Goal: Task Accomplishment & Management: Manage account settings

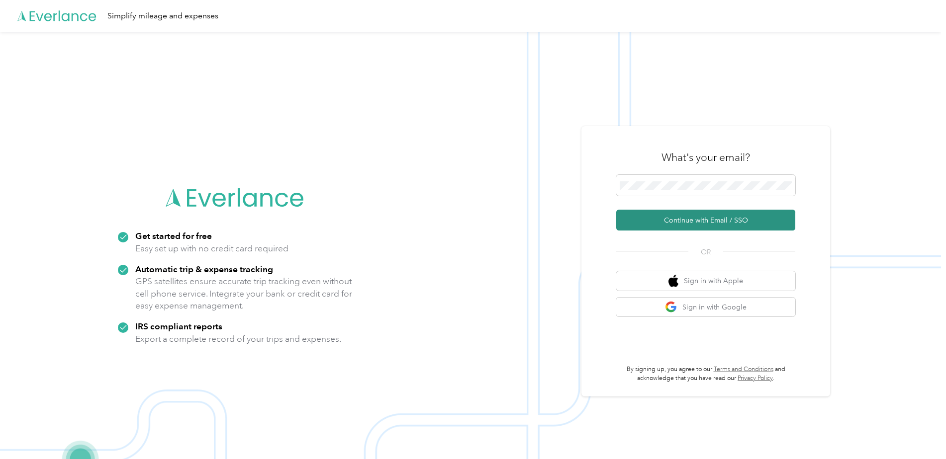
click at [680, 220] on button "Continue with Email / SSO" at bounding box center [705, 220] width 179 height 21
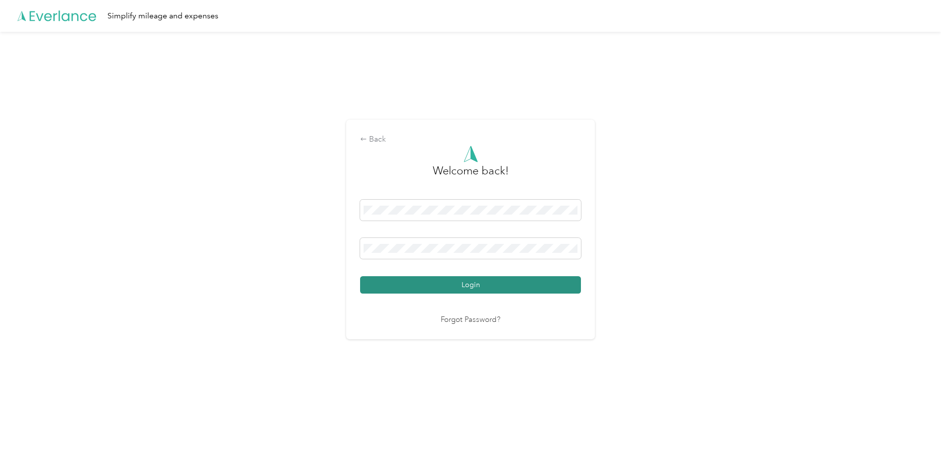
click at [463, 283] on button "Login" at bounding box center [470, 284] width 221 height 17
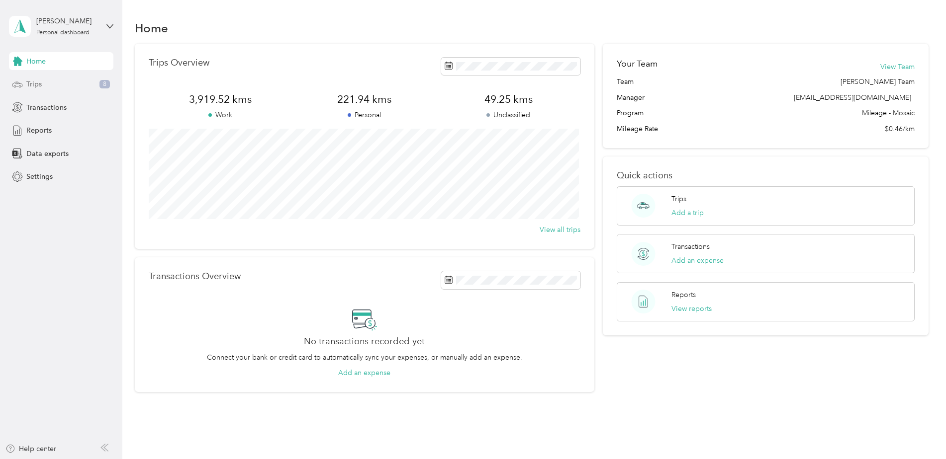
click at [30, 82] on span "Trips" at bounding box center [33, 84] width 15 height 10
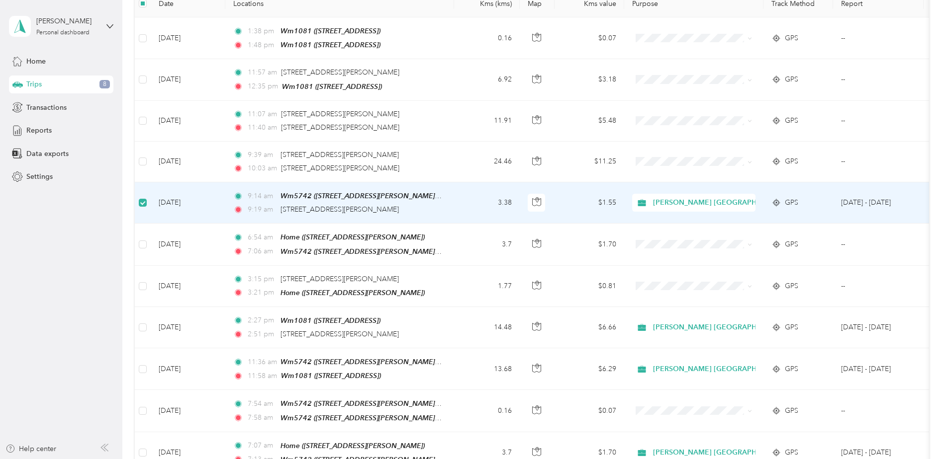
scroll to position [148, 0]
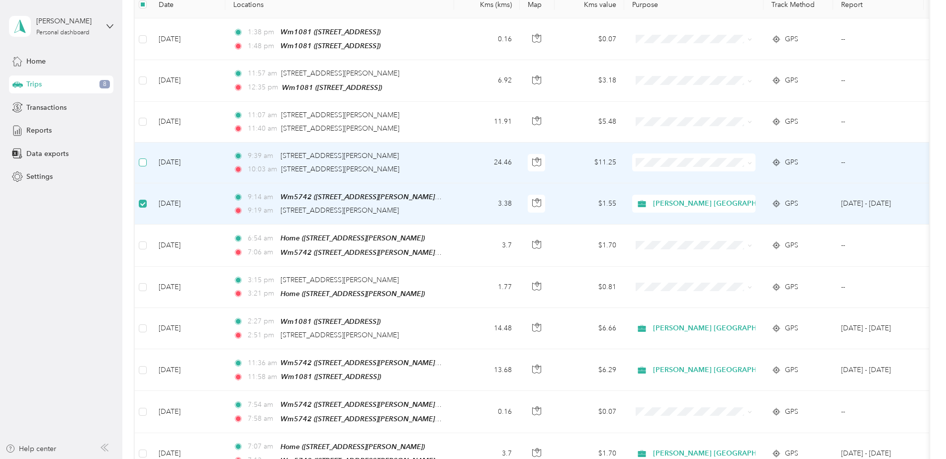
click at [146, 157] on label at bounding box center [143, 162] width 8 height 11
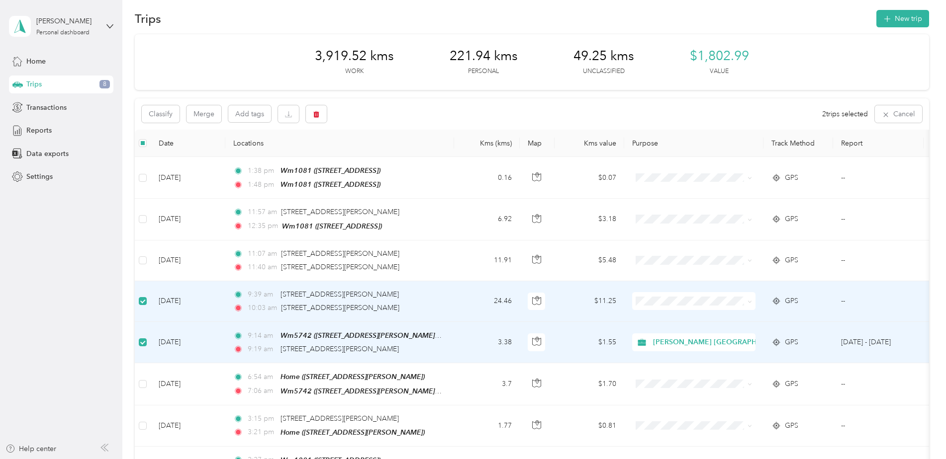
scroll to position [0, 0]
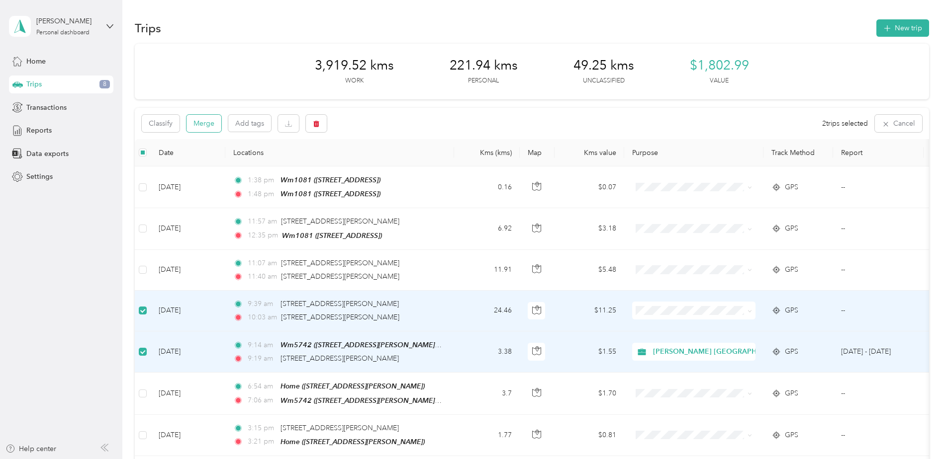
click at [200, 121] on button "Merge" at bounding box center [203, 123] width 35 height 17
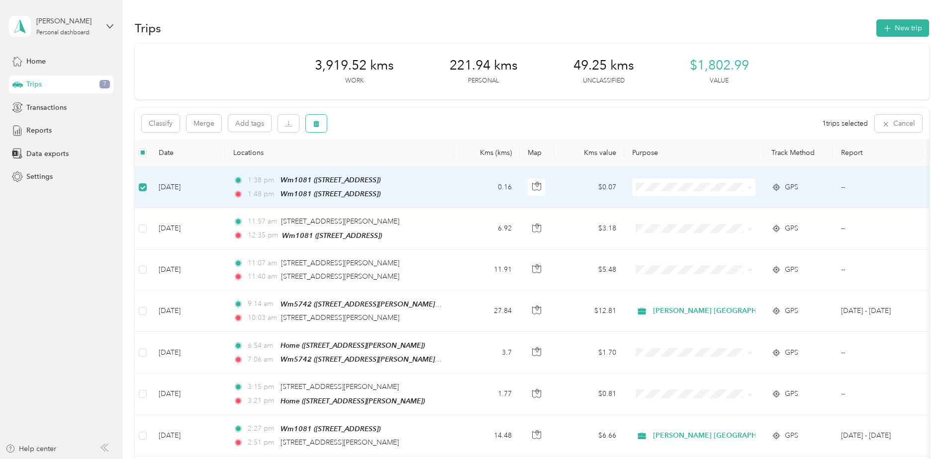
click at [318, 123] on icon "button" at bounding box center [316, 124] width 6 height 6
click at [386, 162] on button "Yes" at bounding box center [389, 165] width 19 height 16
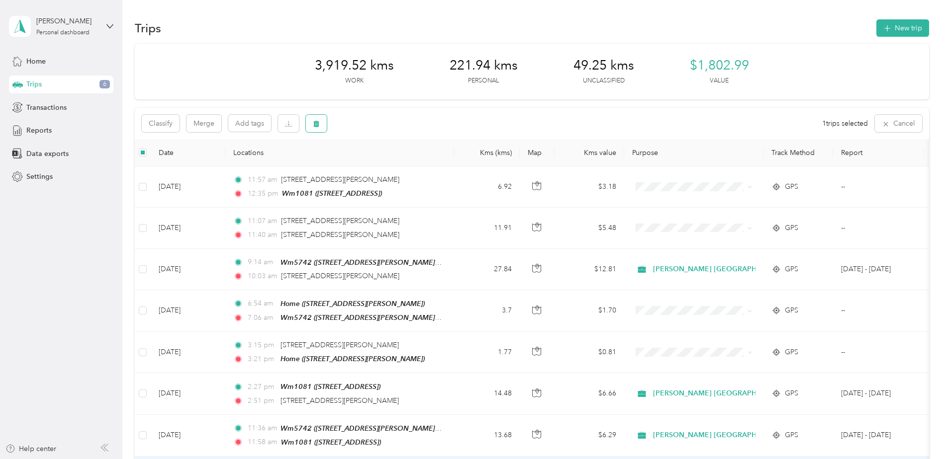
click at [317, 121] on icon "button" at bounding box center [316, 123] width 7 height 7
click at [391, 161] on button "Yes" at bounding box center [389, 165] width 19 height 16
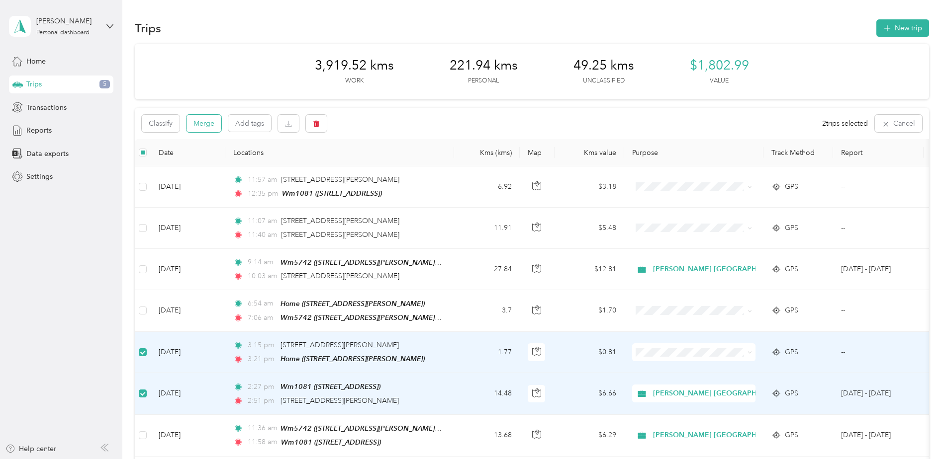
click at [197, 123] on button "Merge" at bounding box center [203, 123] width 35 height 17
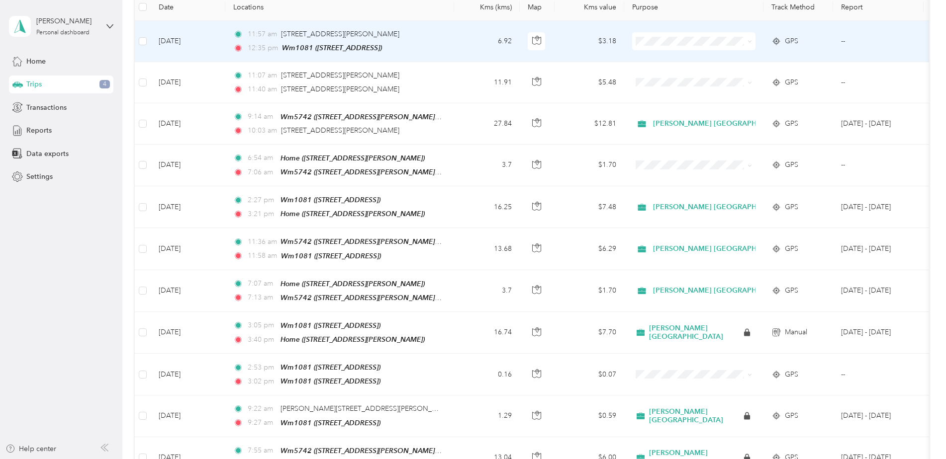
scroll to position [199, 0]
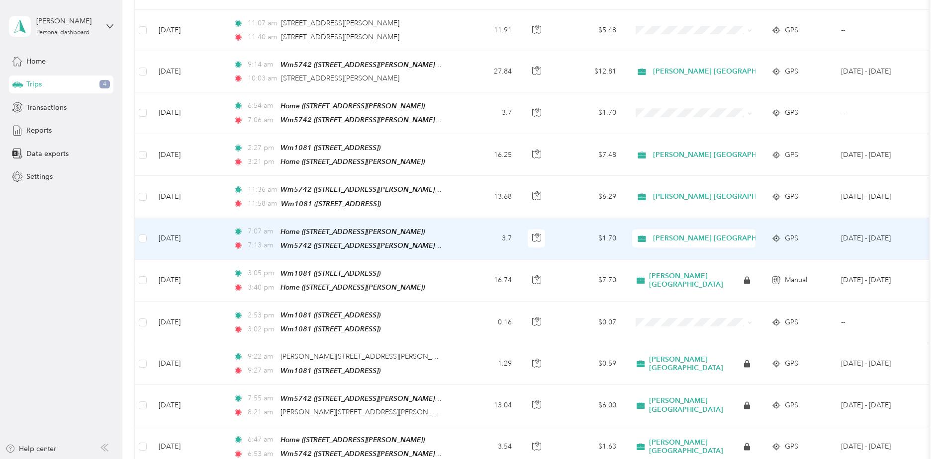
click at [166, 232] on td "[DATE]" at bounding box center [188, 239] width 75 height 42
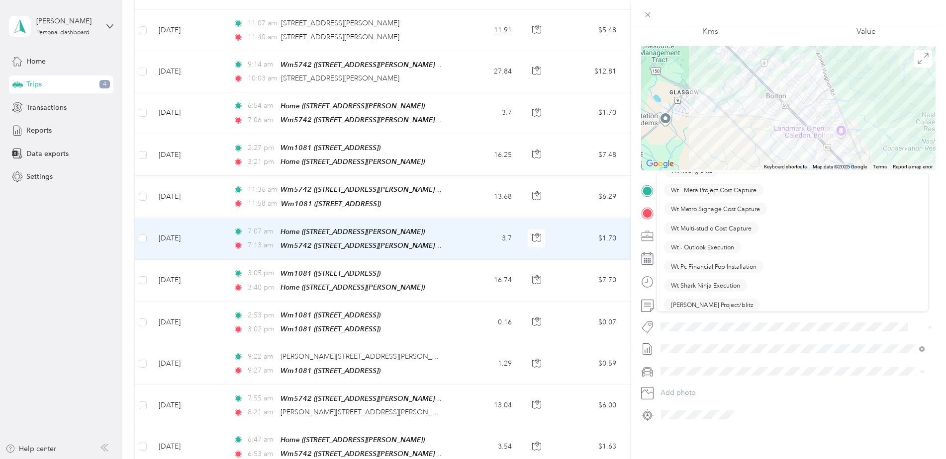
scroll to position [1392, 0]
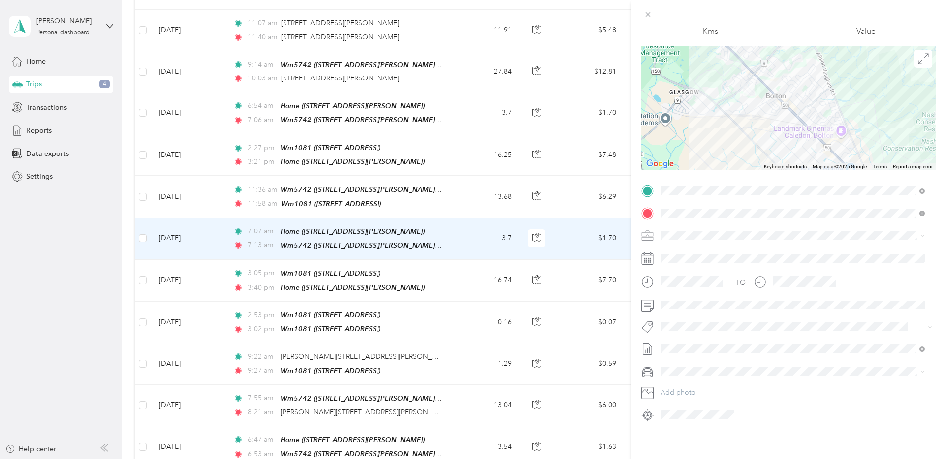
click at [726, 226] on button "Wt Multi-studio Cost Capture" at bounding box center [711, 225] width 94 height 12
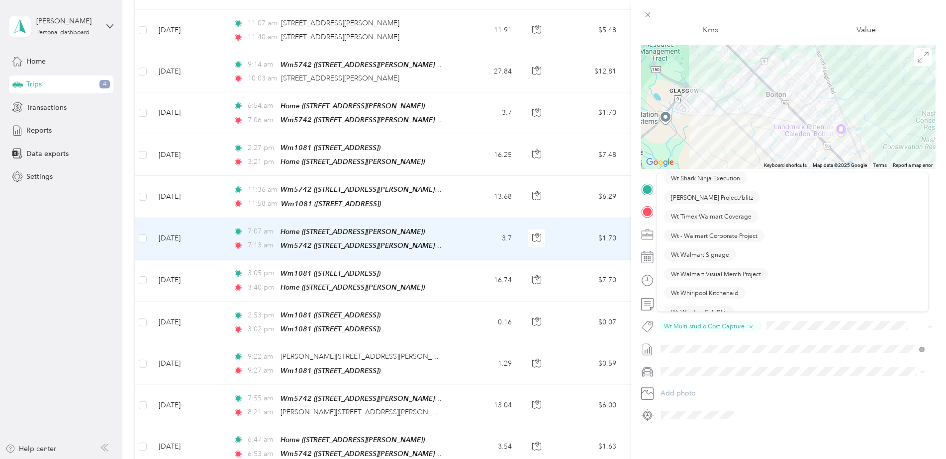
scroll to position [1507, 0]
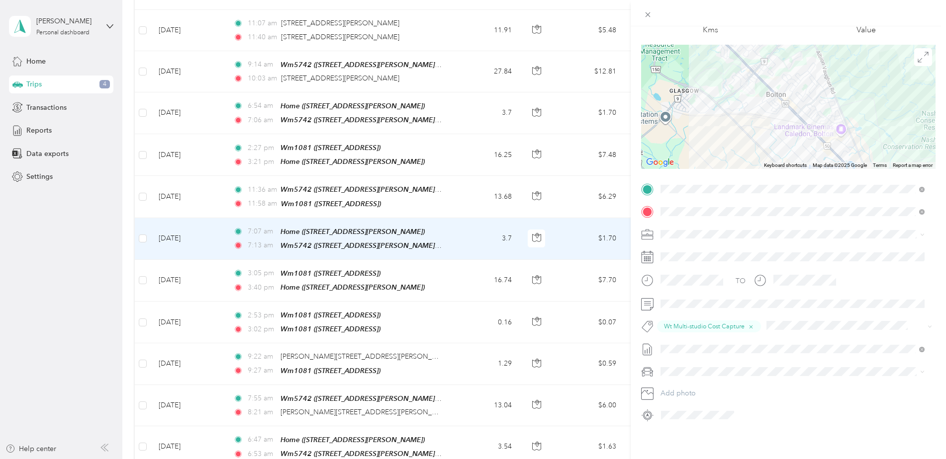
click at [690, 245] on button "Wt Walmart Signage" at bounding box center [700, 245] width 72 height 12
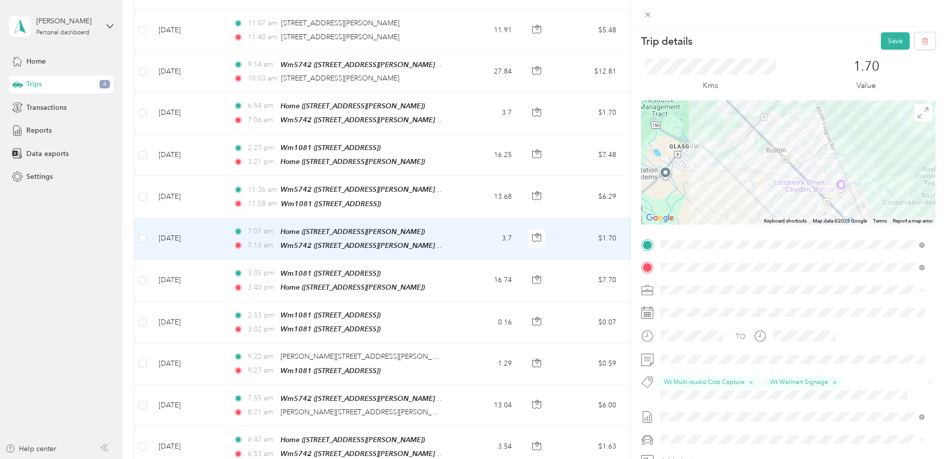
scroll to position [0, 0]
click at [882, 40] on button "Save" at bounding box center [895, 41] width 29 height 17
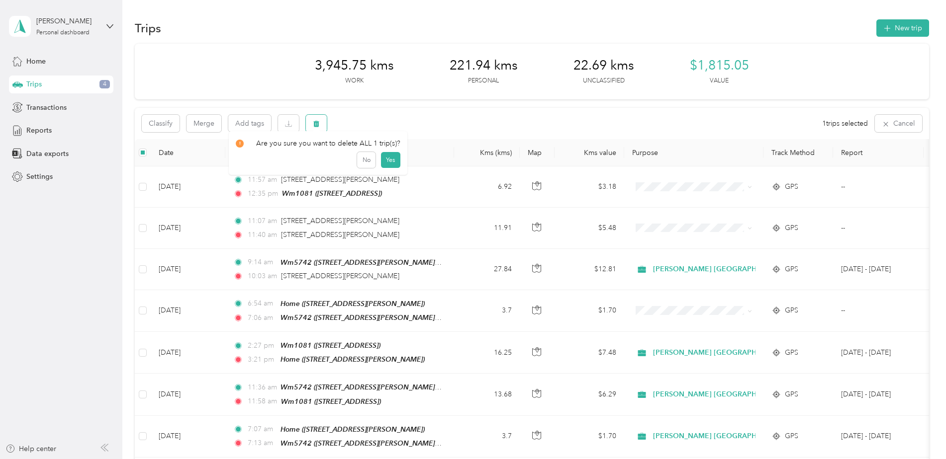
click at [319, 121] on icon "button" at bounding box center [316, 123] width 7 height 7
click at [384, 163] on button "Yes" at bounding box center [389, 165] width 19 height 16
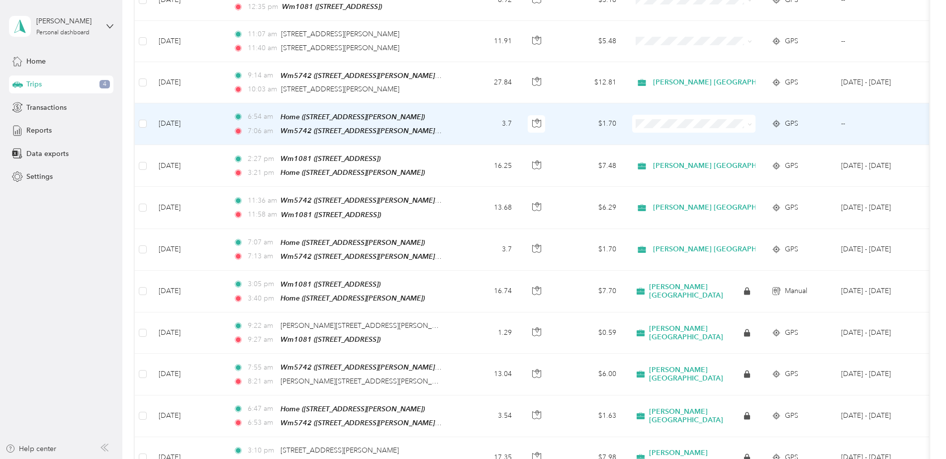
scroll to position [199, 0]
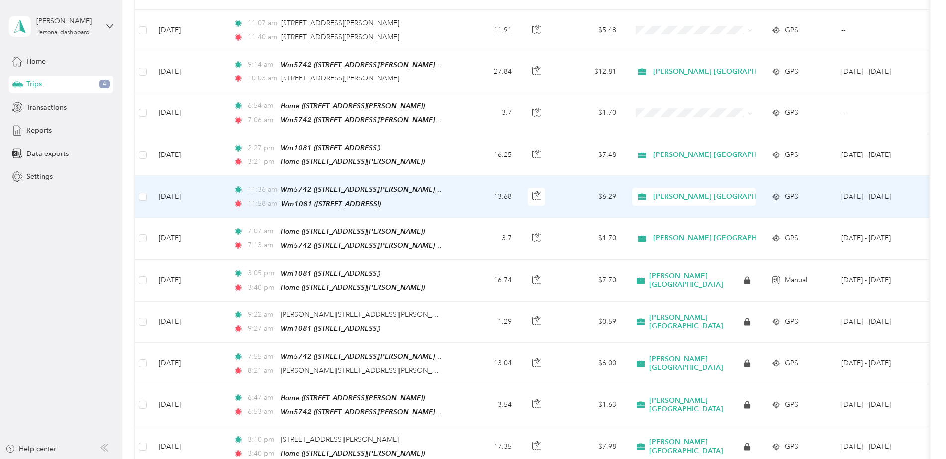
click at [167, 188] on td "[DATE]" at bounding box center [188, 197] width 75 height 42
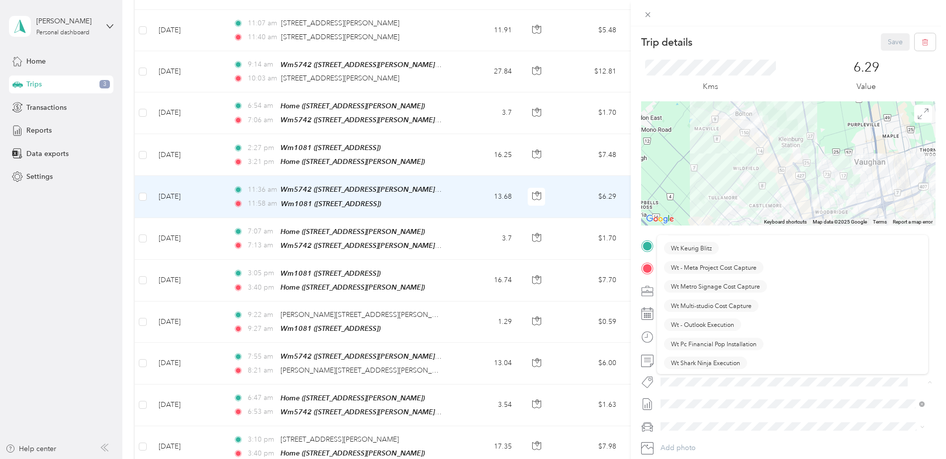
scroll to position [1408, 0]
click at [730, 272] on span "Wt Multi-studio Cost Capture" at bounding box center [711, 272] width 81 height 9
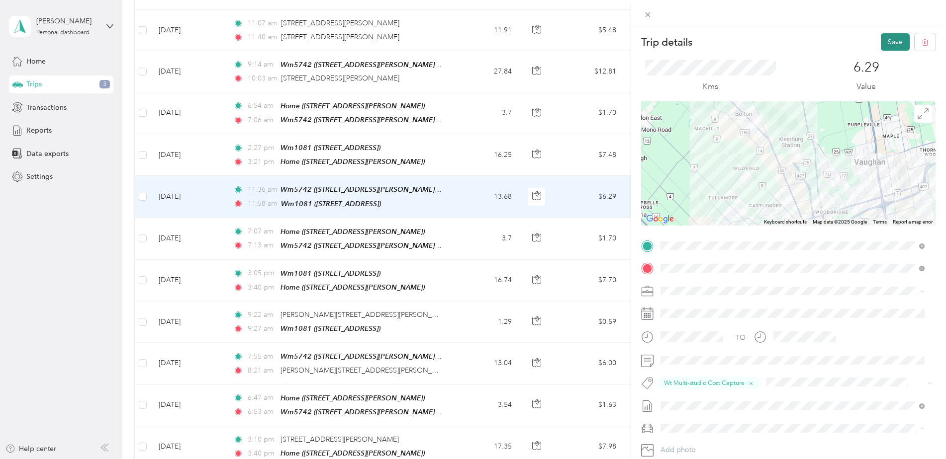
click at [889, 39] on button "Save" at bounding box center [895, 41] width 29 height 17
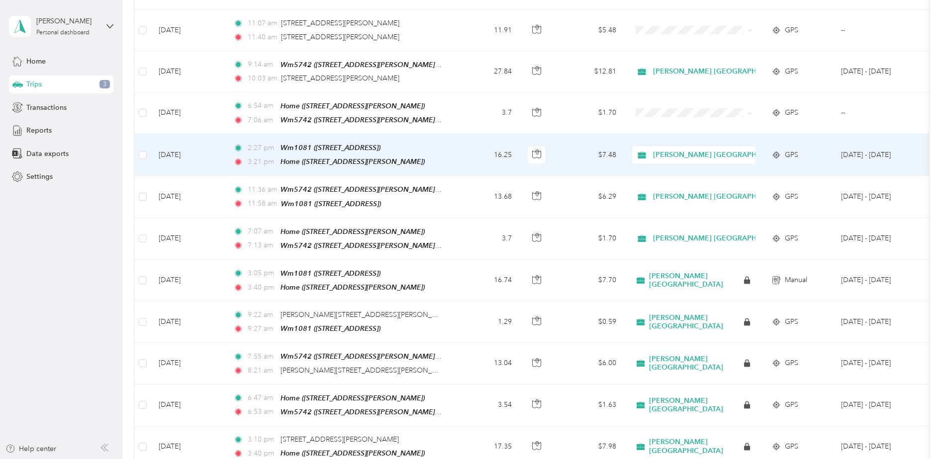
click at [176, 150] on td "[DATE]" at bounding box center [188, 155] width 75 height 42
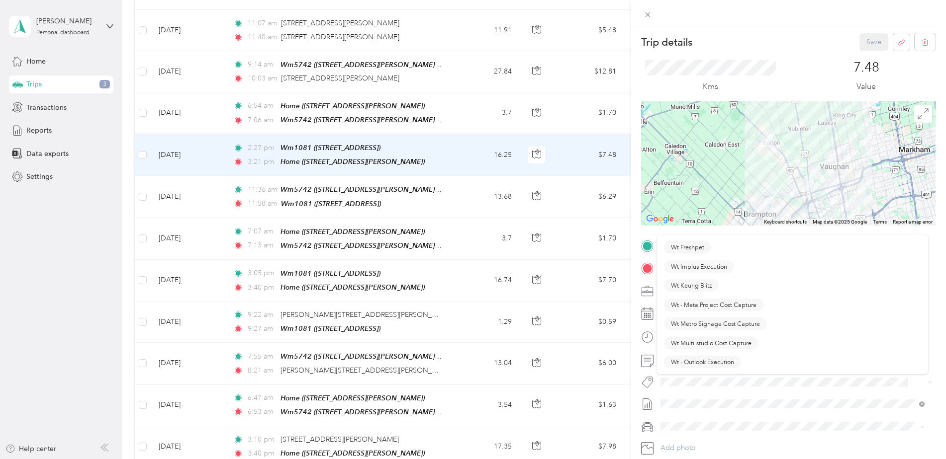
scroll to position [1342, 0]
click at [711, 336] on span "Wt Multi-studio Cost Capture" at bounding box center [711, 337] width 81 height 9
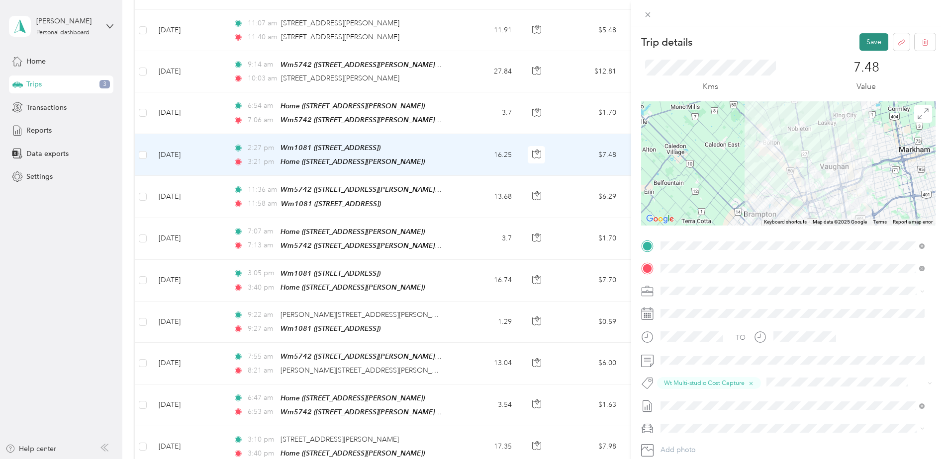
click at [869, 43] on button "Save" at bounding box center [873, 41] width 29 height 17
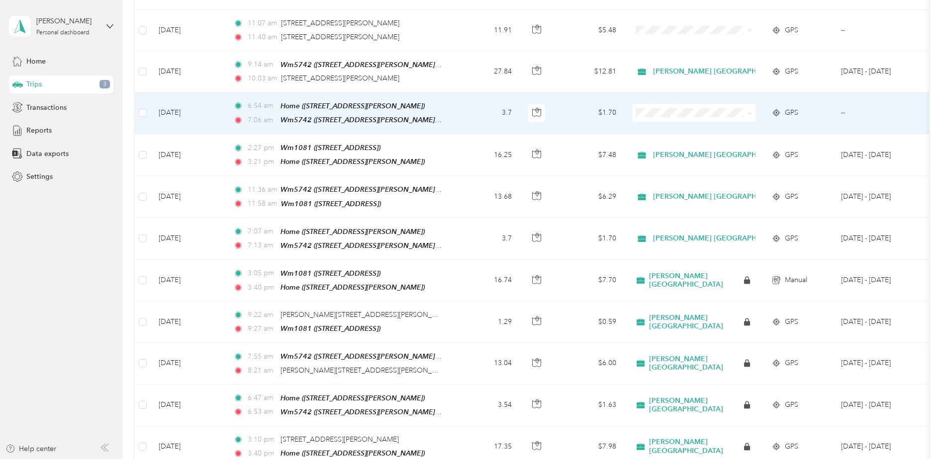
click at [178, 105] on td "[DATE]" at bounding box center [188, 113] width 75 height 42
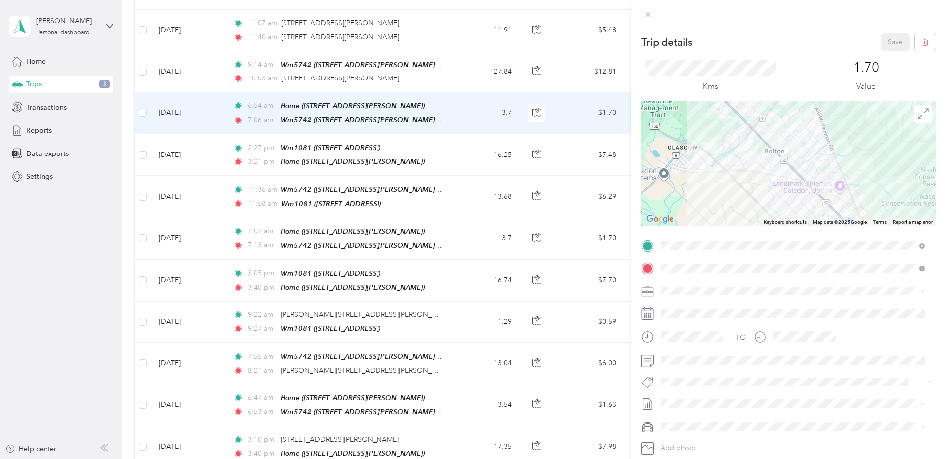
click at [678, 306] on span "[PERSON_NAME] [GEOGRAPHIC_DATA]" at bounding box center [728, 308] width 129 height 8
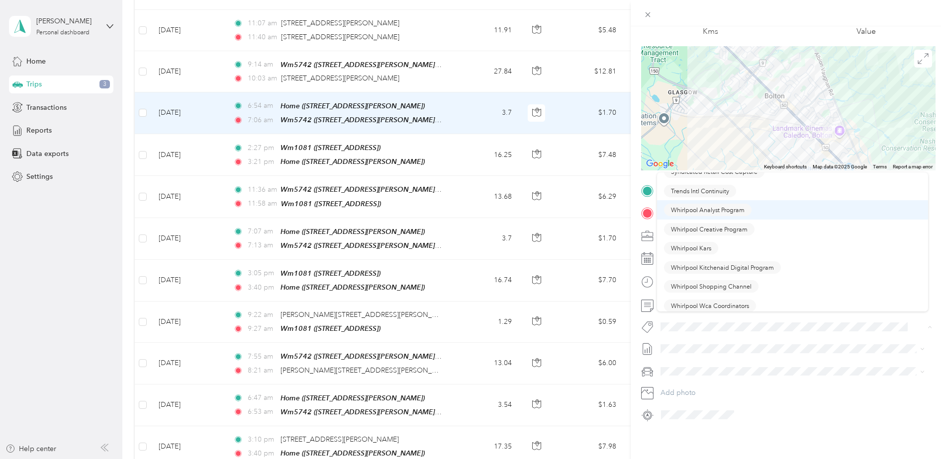
scroll to position [994, 0]
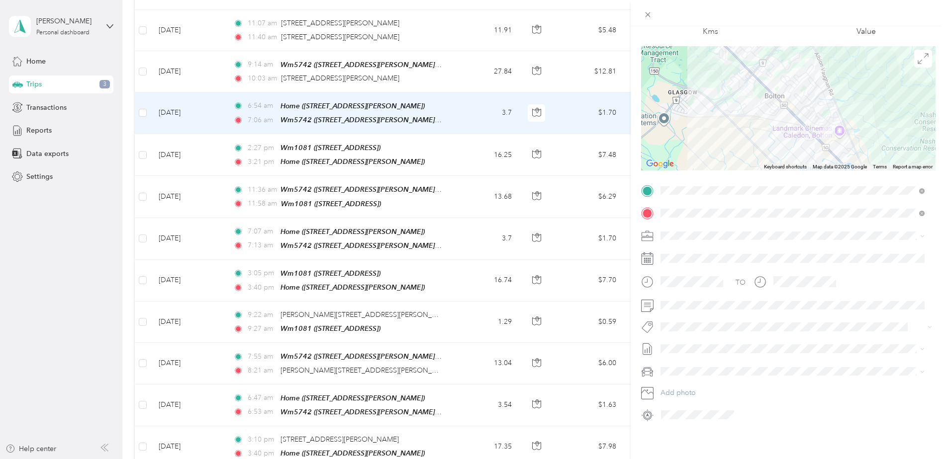
click at [701, 241] on button "Trends Intl Continuity" at bounding box center [700, 235] width 72 height 12
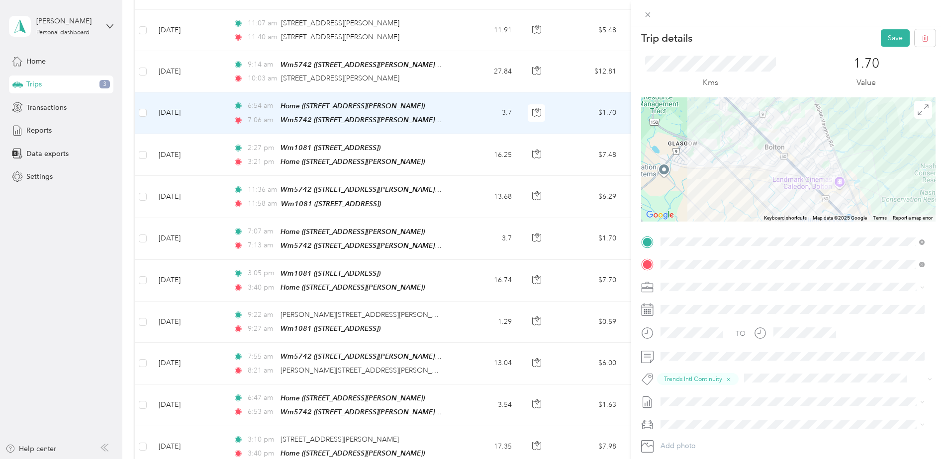
scroll to position [0, 0]
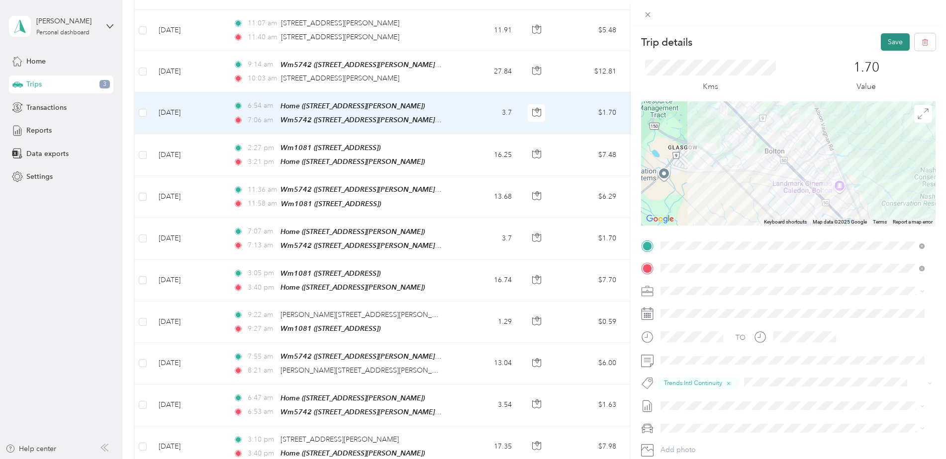
click at [893, 39] on button "Save" at bounding box center [895, 41] width 29 height 17
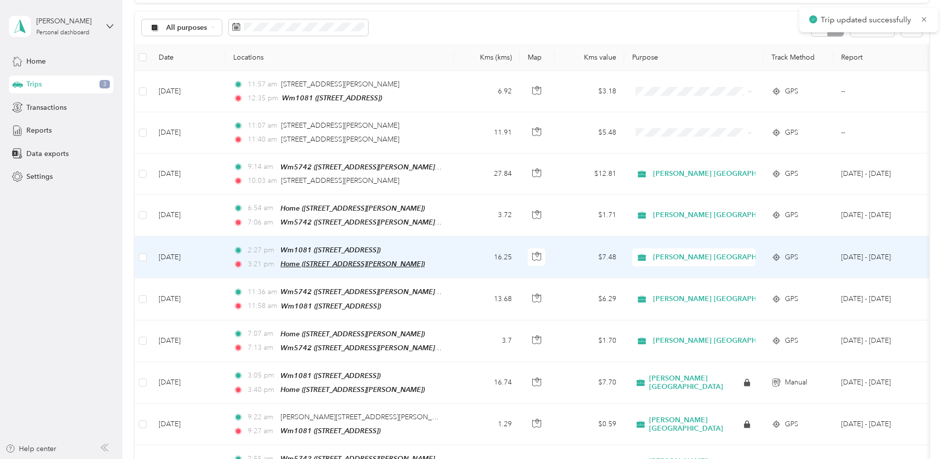
scroll to position [50, 0]
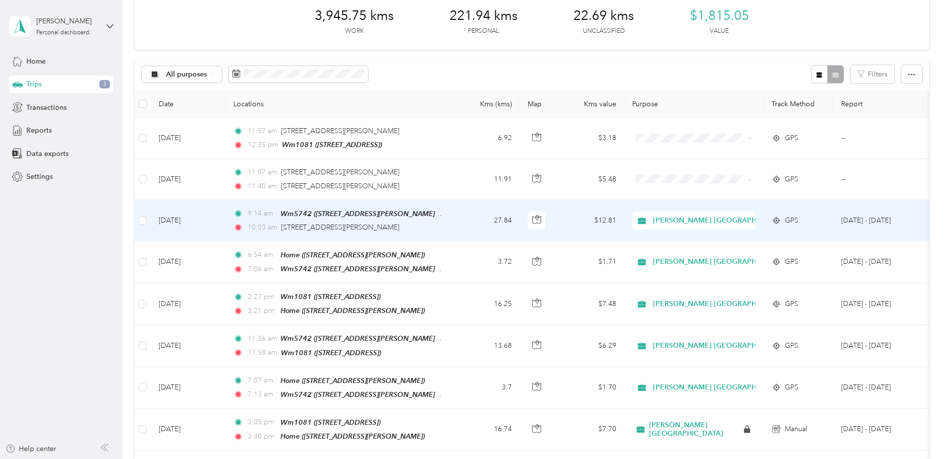
click at [170, 217] on td "[DATE]" at bounding box center [188, 220] width 75 height 41
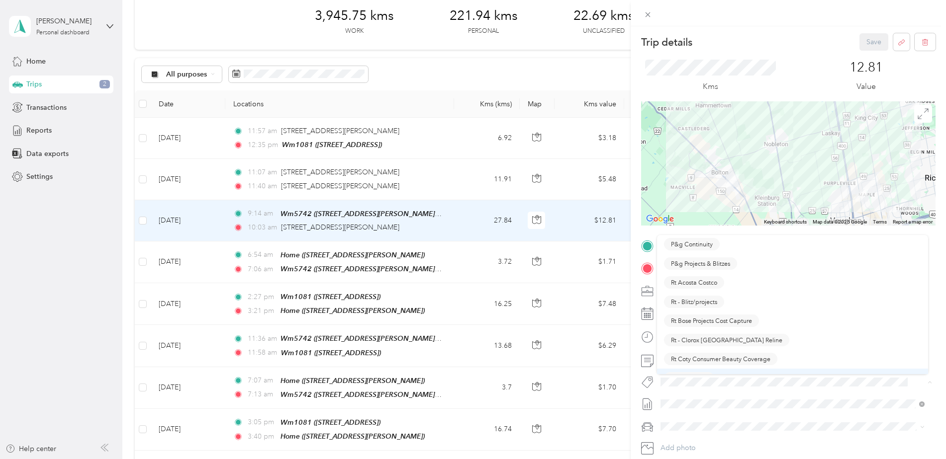
scroll to position [547, 0]
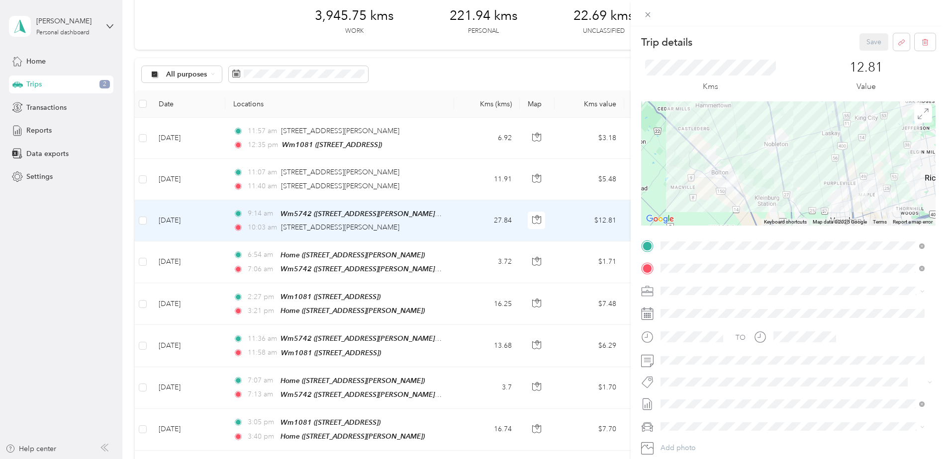
click at [705, 270] on span "P&g Continuity" at bounding box center [692, 272] width 42 height 9
click at [859, 40] on button "Save" at bounding box center [873, 41] width 29 height 17
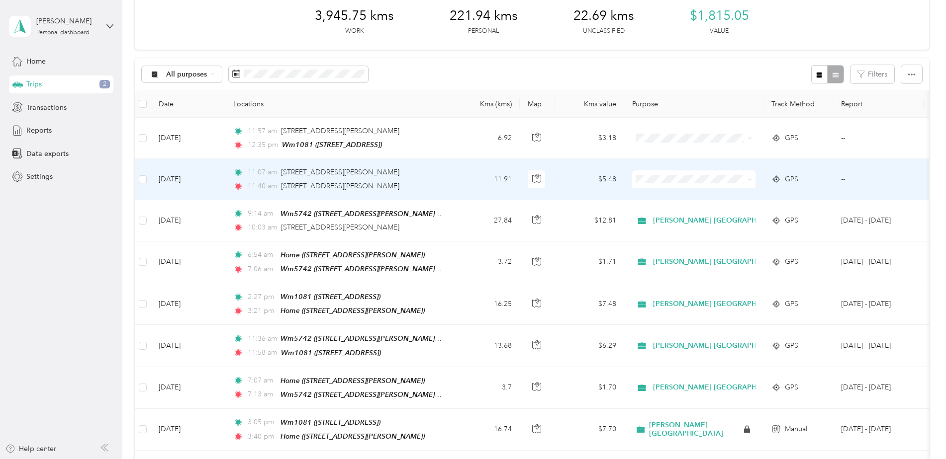
click at [185, 175] on td "[DATE]" at bounding box center [188, 179] width 75 height 41
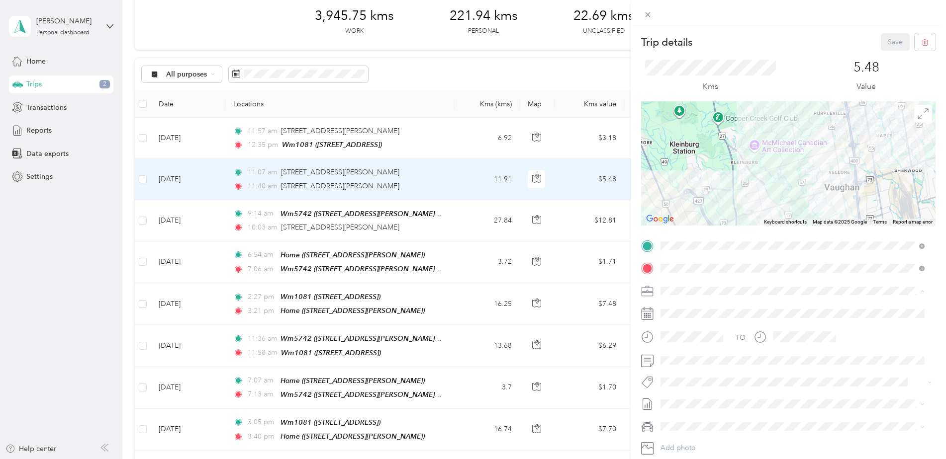
click at [685, 308] on div "[PERSON_NAME] [GEOGRAPHIC_DATA]" at bounding box center [792, 308] width 257 height 10
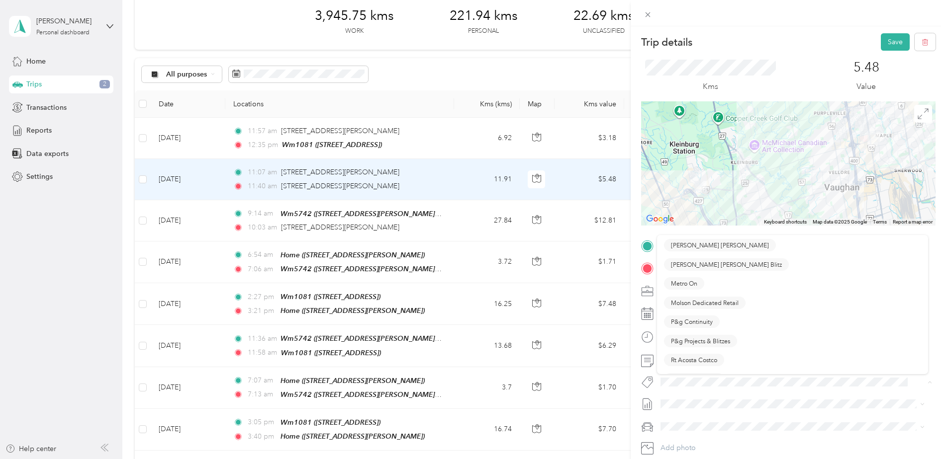
scroll to position [547, 0]
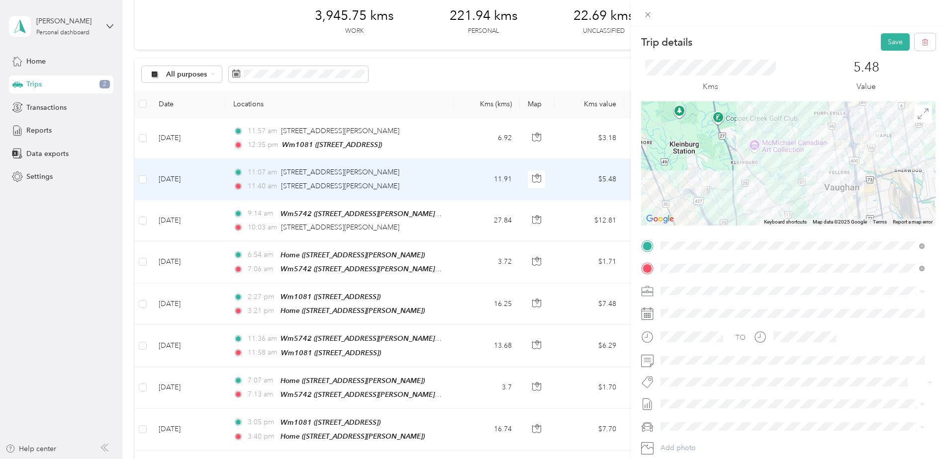
click at [716, 291] on span "P&g Projects & Blitzes" at bounding box center [700, 291] width 59 height 9
click at [885, 41] on button "Save" at bounding box center [895, 41] width 29 height 17
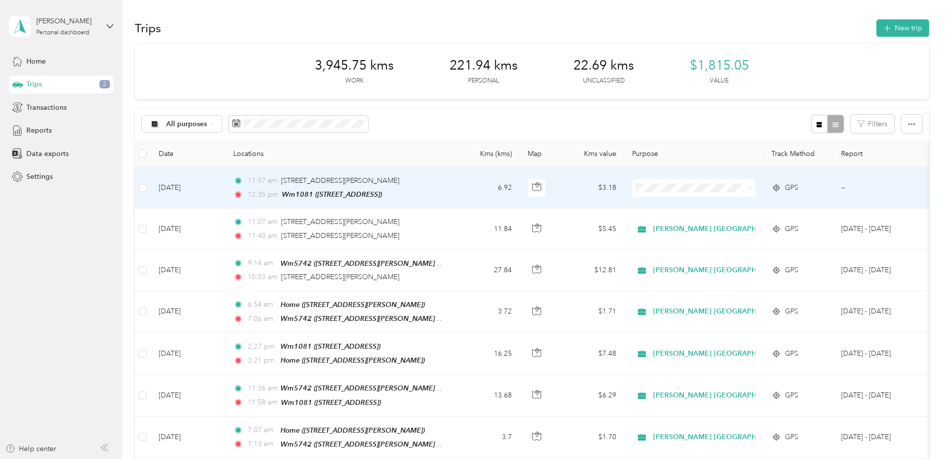
click at [170, 185] on td "[DATE]" at bounding box center [188, 188] width 75 height 41
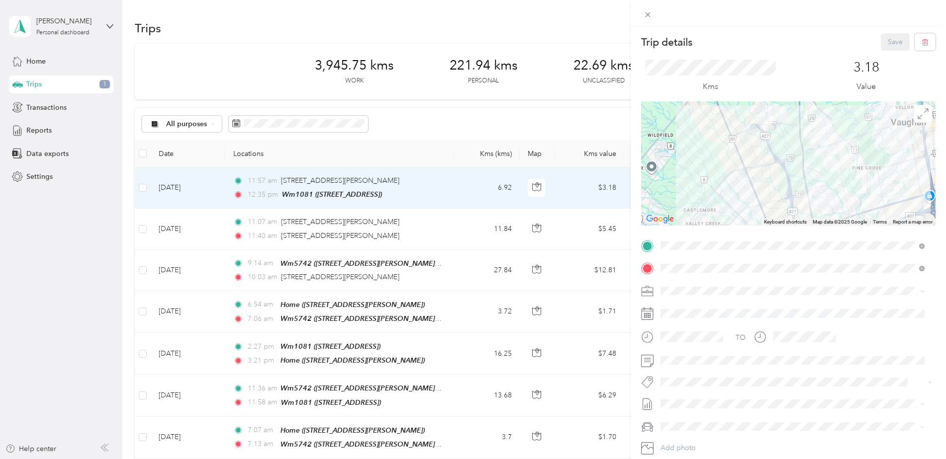
click at [682, 306] on span "[PERSON_NAME] [GEOGRAPHIC_DATA]" at bounding box center [728, 308] width 129 height 8
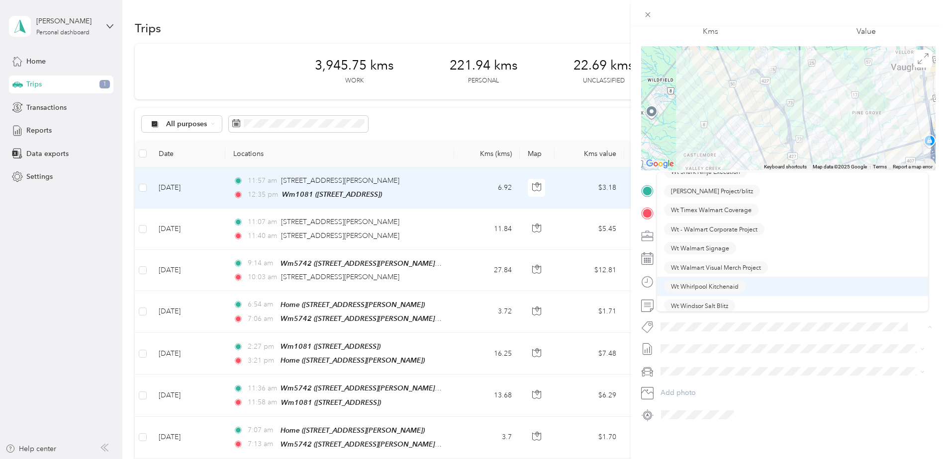
scroll to position [1507, 0]
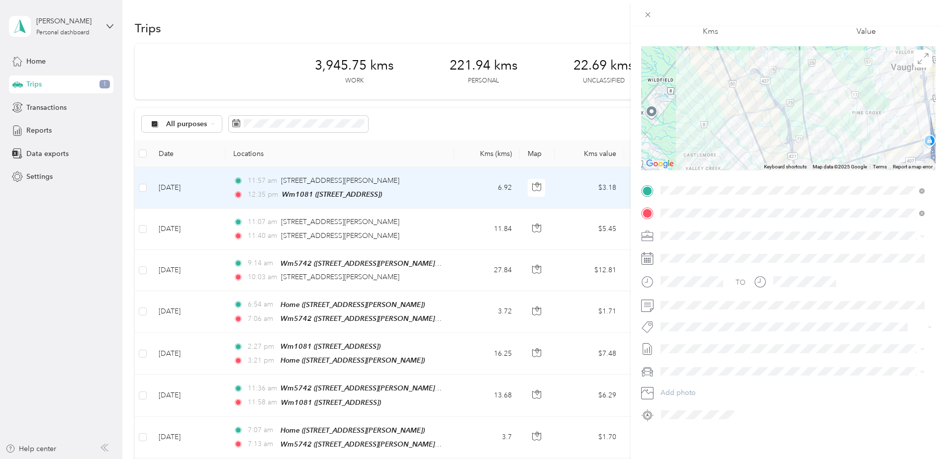
click at [712, 241] on span "Wt Walmart Signage" at bounding box center [700, 242] width 58 height 9
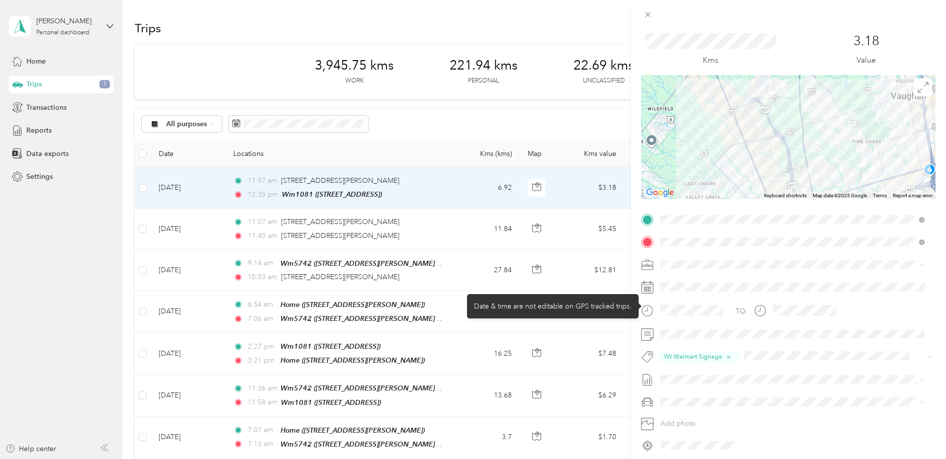
scroll to position [0, 0]
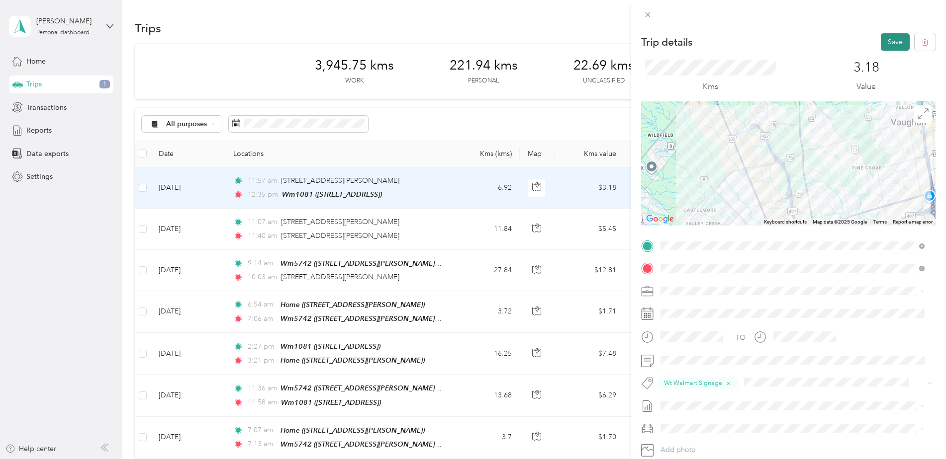
click at [886, 38] on button "Save" at bounding box center [895, 41] width 29 height 17
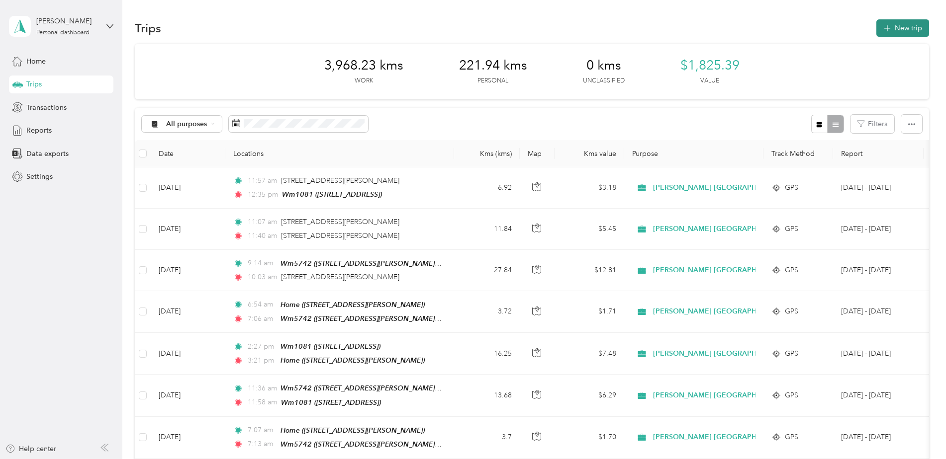
click at [889, 25] on button "New trip" at bounding box center [902, 27] width 53 height 17
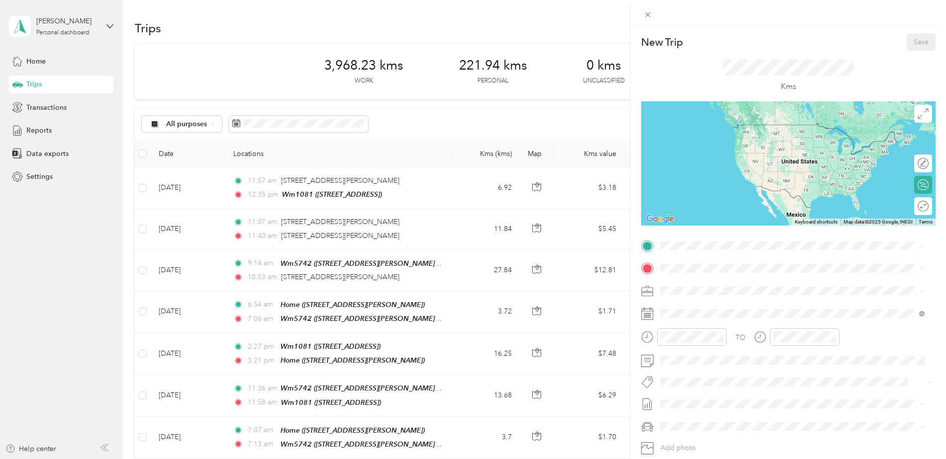
click at [697, 355] on span "[STREET_ADDRESS]" at bounding box center [710, 359] width 63 height 8
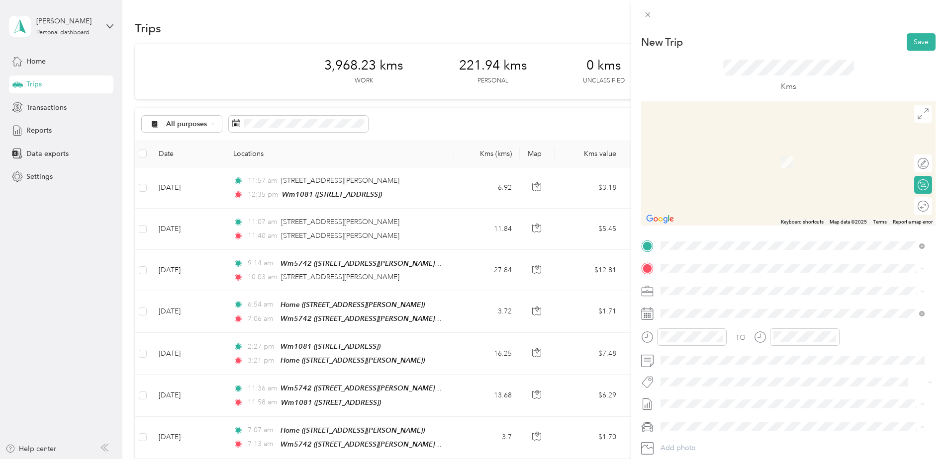
click at [569, 265] on div "New Trip Save This trip cannot be edited because it is either under review, app…" at bounding box center [473, 229] width 946 height 459
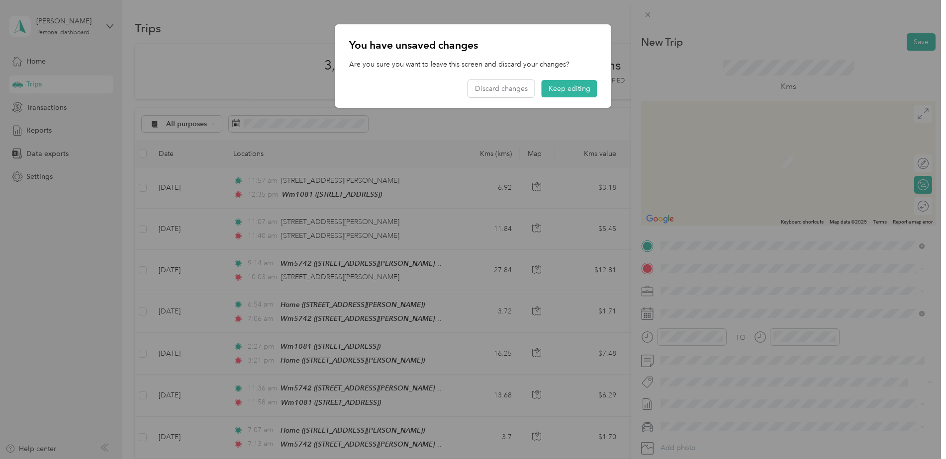
click at [859, 289] on div at bounding box center [473, 229] width 946 height 459
click at [561, 88] on button "Keep editing" at bounding box center [569, 88] width 56 height 17
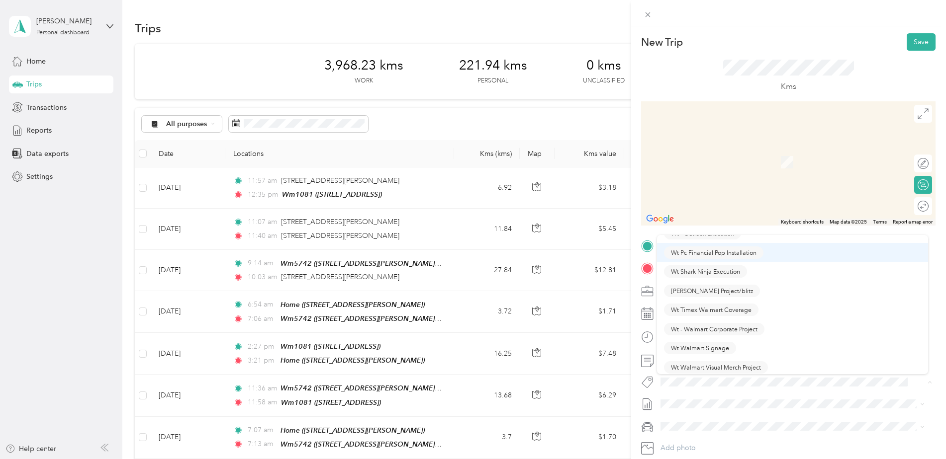
scroll to position [1507, 0]
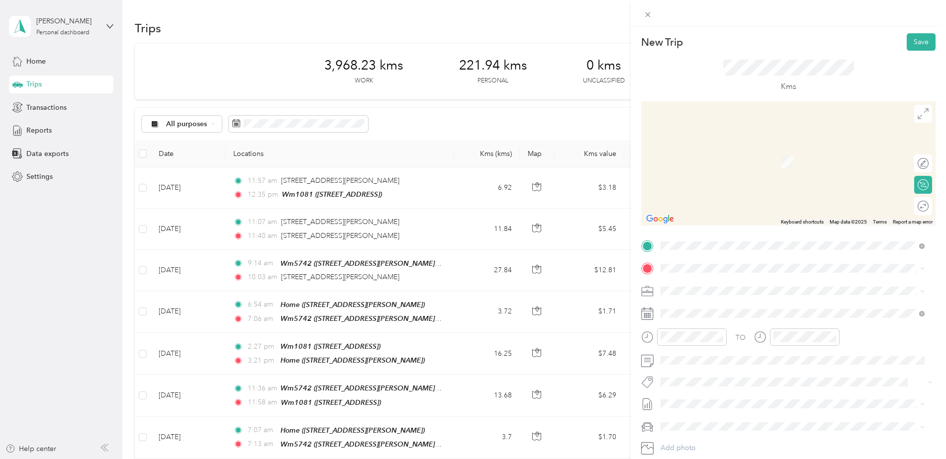
click at [717, 307] on span "Wt Walmart Signage" at bounding box center [700, 307] width 58 height 9
click at [675, 262] on span at bounding box center [796, 269] width 278 height 16
click at [693, 308] on div "Home [STREET_ADDRESS][PERSON_NAME]" at bounding box center [738, 313] width 118 height 21
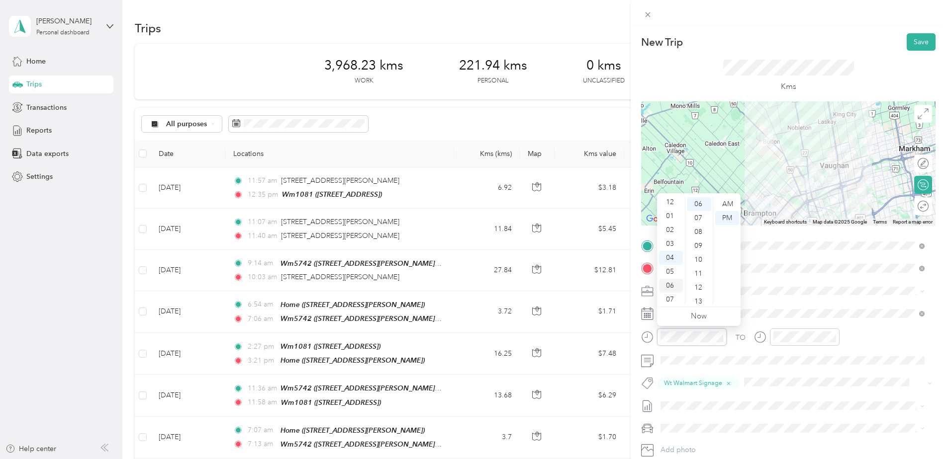
scroll to position [0, 0]
click at [670, 230] on div "02" at bounding box center [671, 232] width 24 height 14
click at [697, 270] on div "50" at bounding box center [699, 272] width 24 height 14
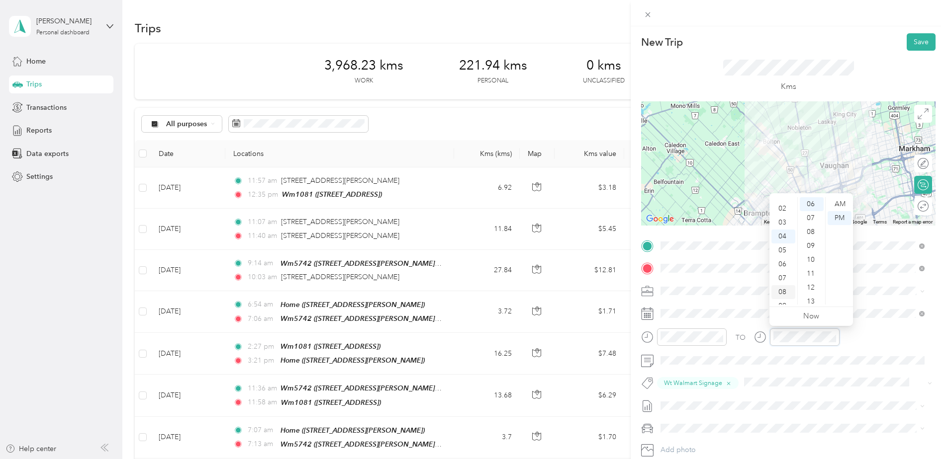
scroll to position [6, 0]
click at [781, 239] on div "03" at bounding box center [783, 240] width 24 height 14
click at [809, 250] on div "20" at bounding box center [811, 250] width 24 height 14
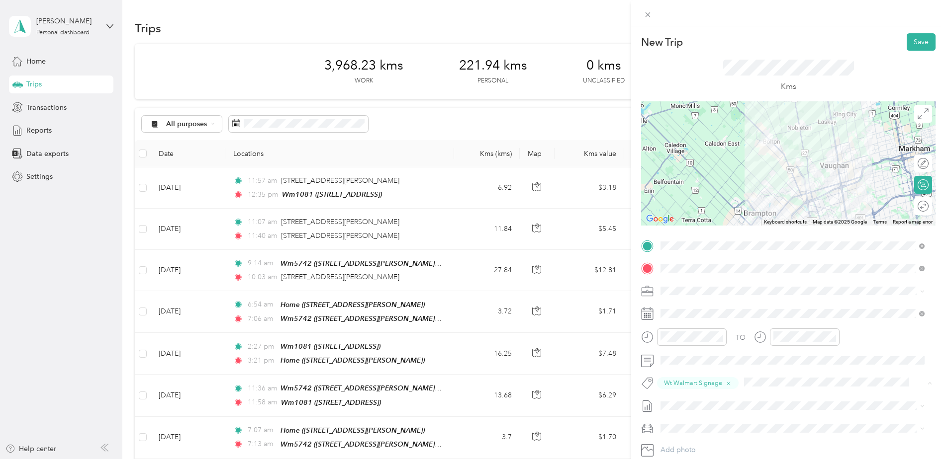
click at [834, 422] on span at bounding box center [796, 429] width 278 height 16
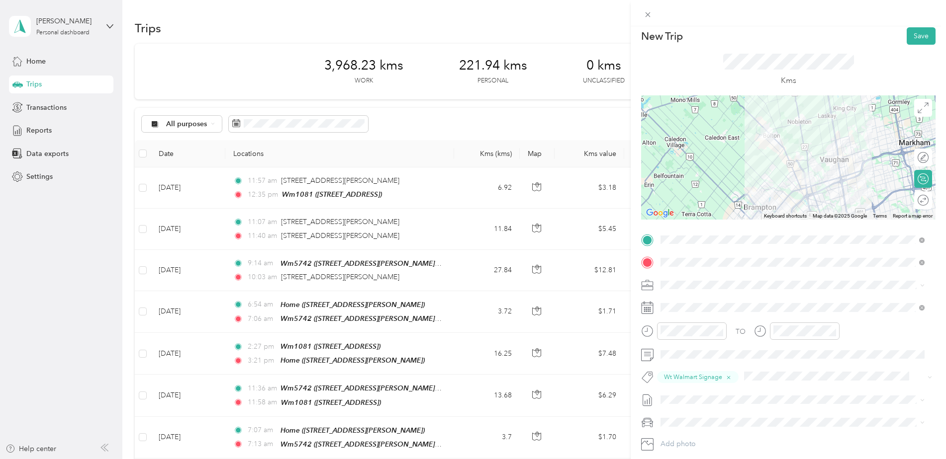
scroll to position [0, 0]
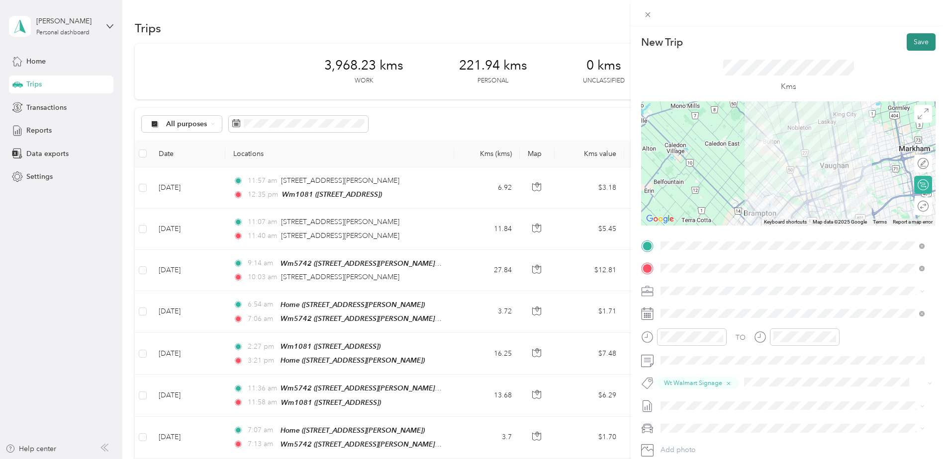
click at [917, 42] on button "Save" at bounding box center [920, 41] width 29 height 17
